Goal: Find specific page/section

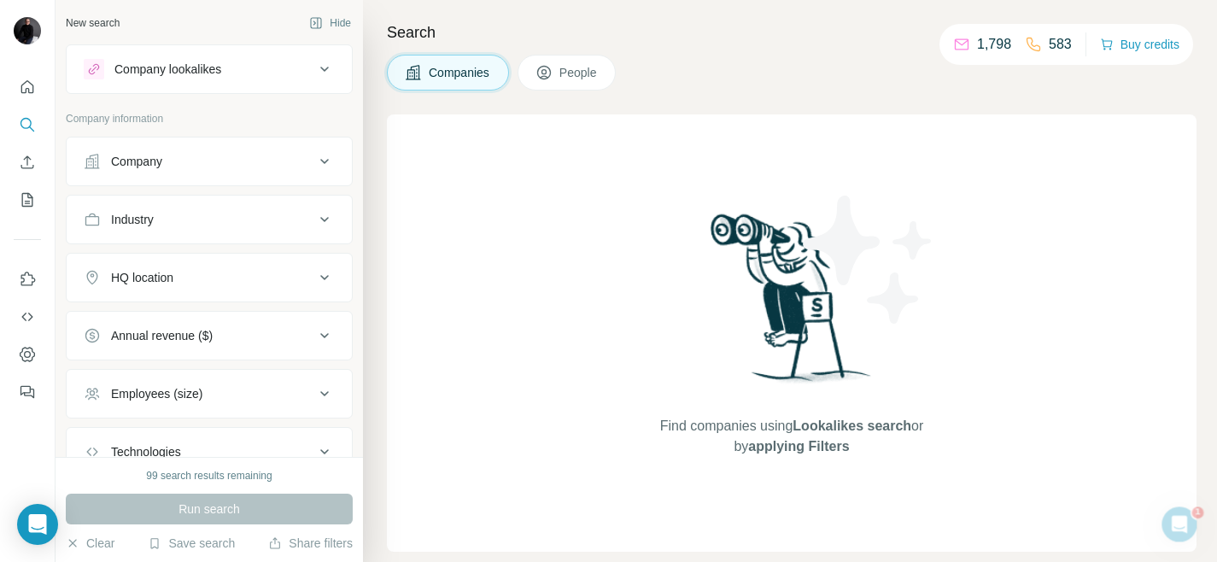
click at [188, 158] on div "Company" at bounding box center [199, 161] width 231 height 17
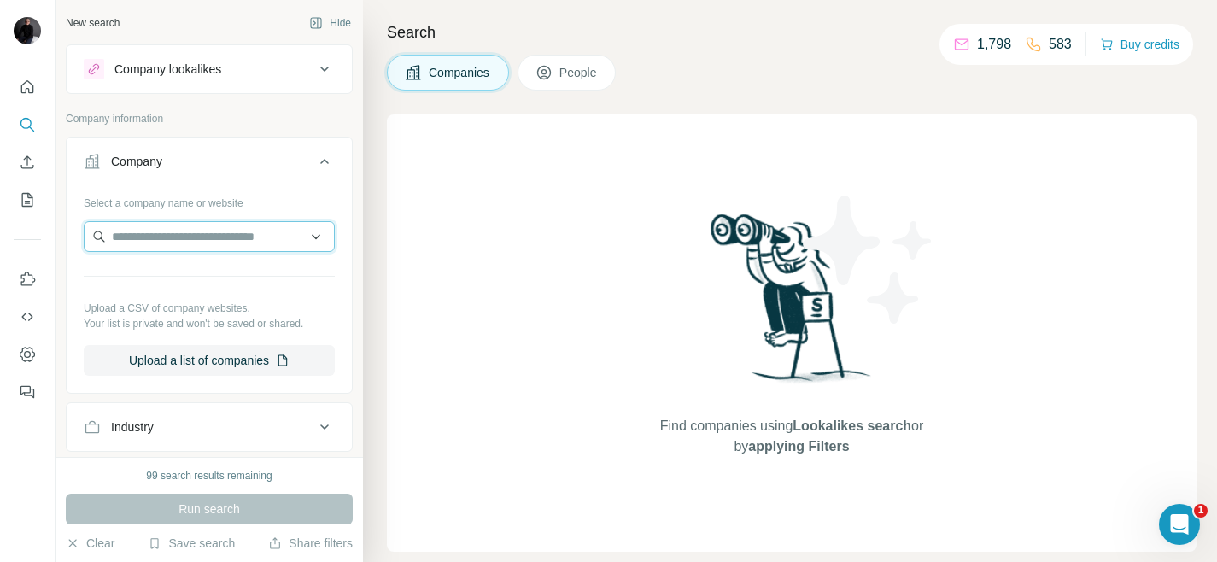
click at [152, 237] on input "text" at bounding box center [209, 236] width 251 height 31
type input "*"
click at [587, 79] on span "People" at bounding box center [579, 72] width 39 height 17
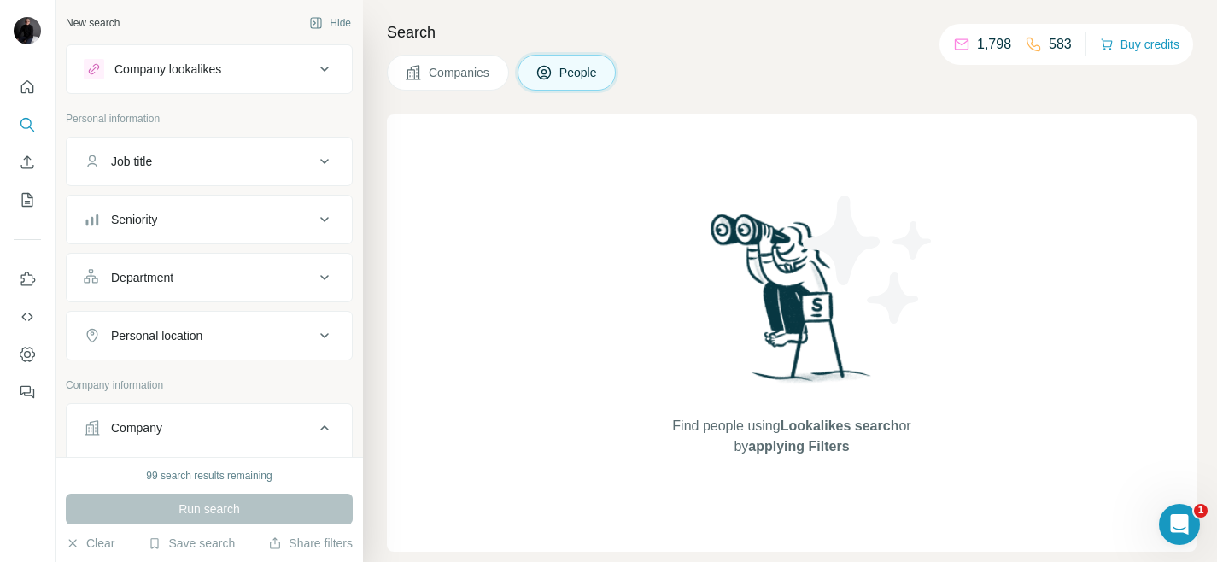
click at [221, 76] on div "Company lookalikes" at bounding box center [167, 69] width 107 height 17
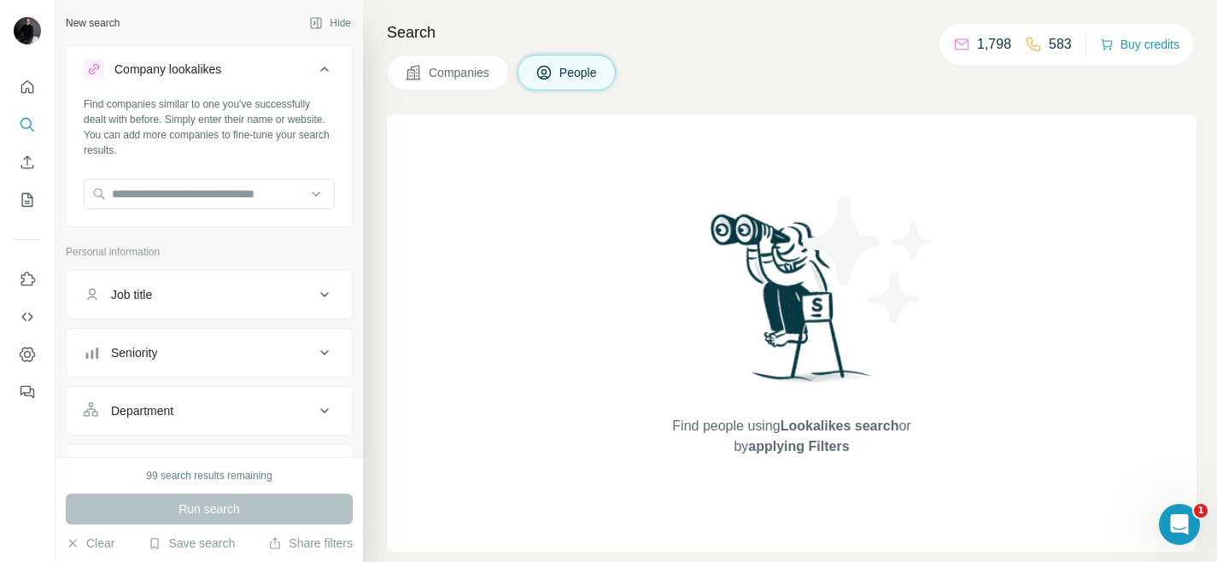
click at [236, 292] on div "Job title" at bounding box center [199, 294] width 231 height 17
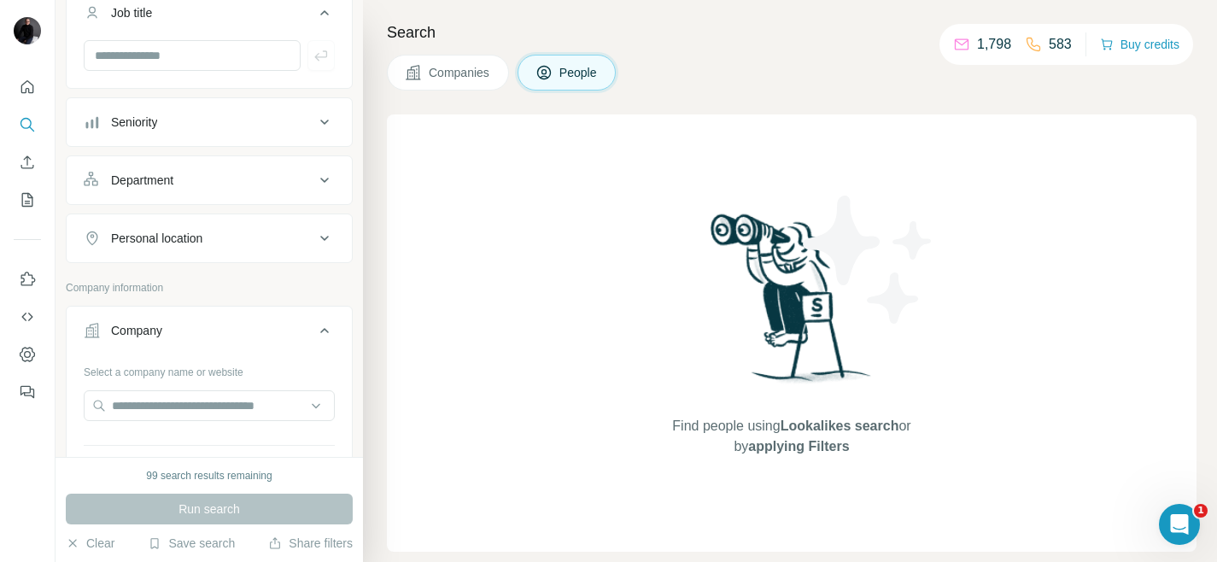
scroll to position [295, 0]
